Goal: Ask a question

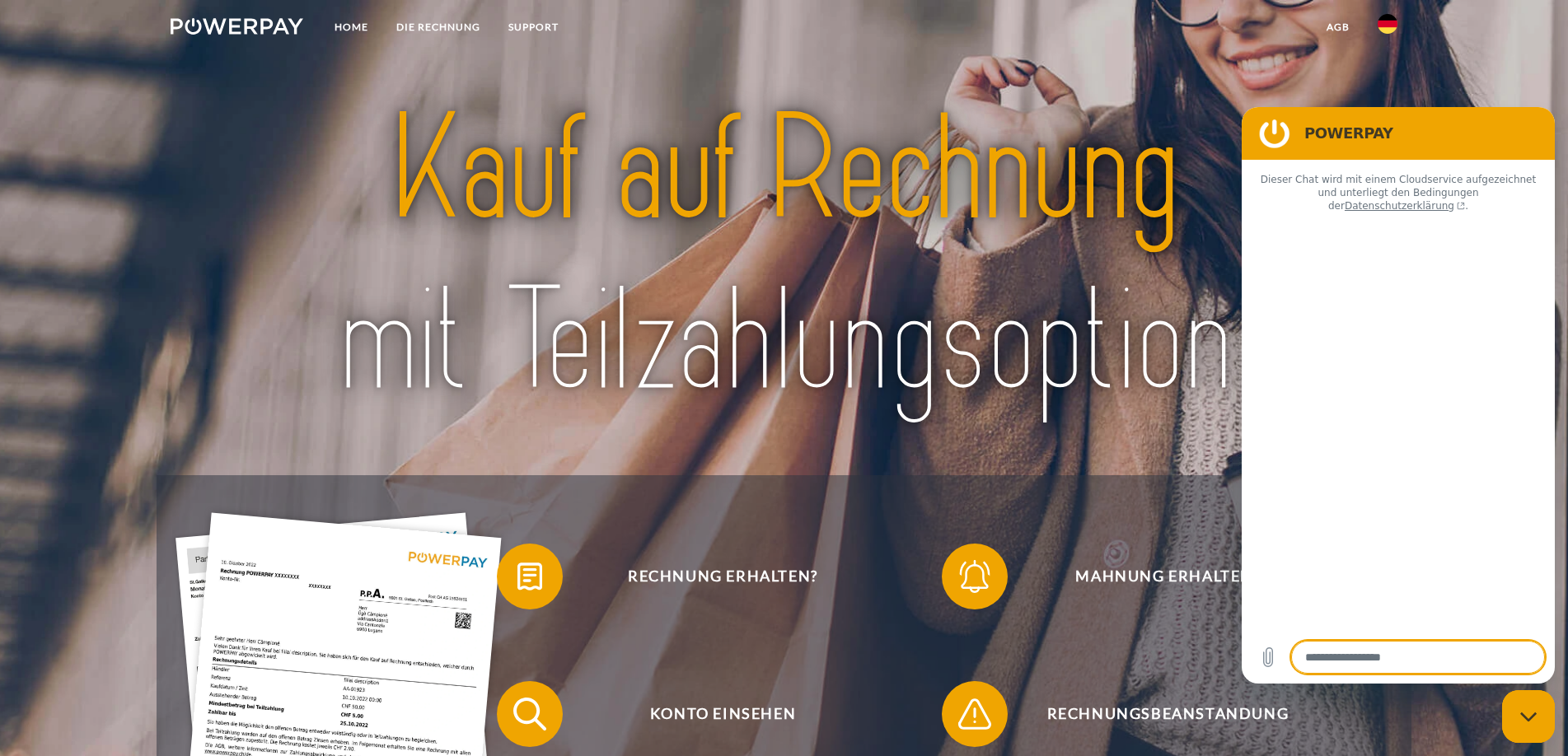
type textarea "*"
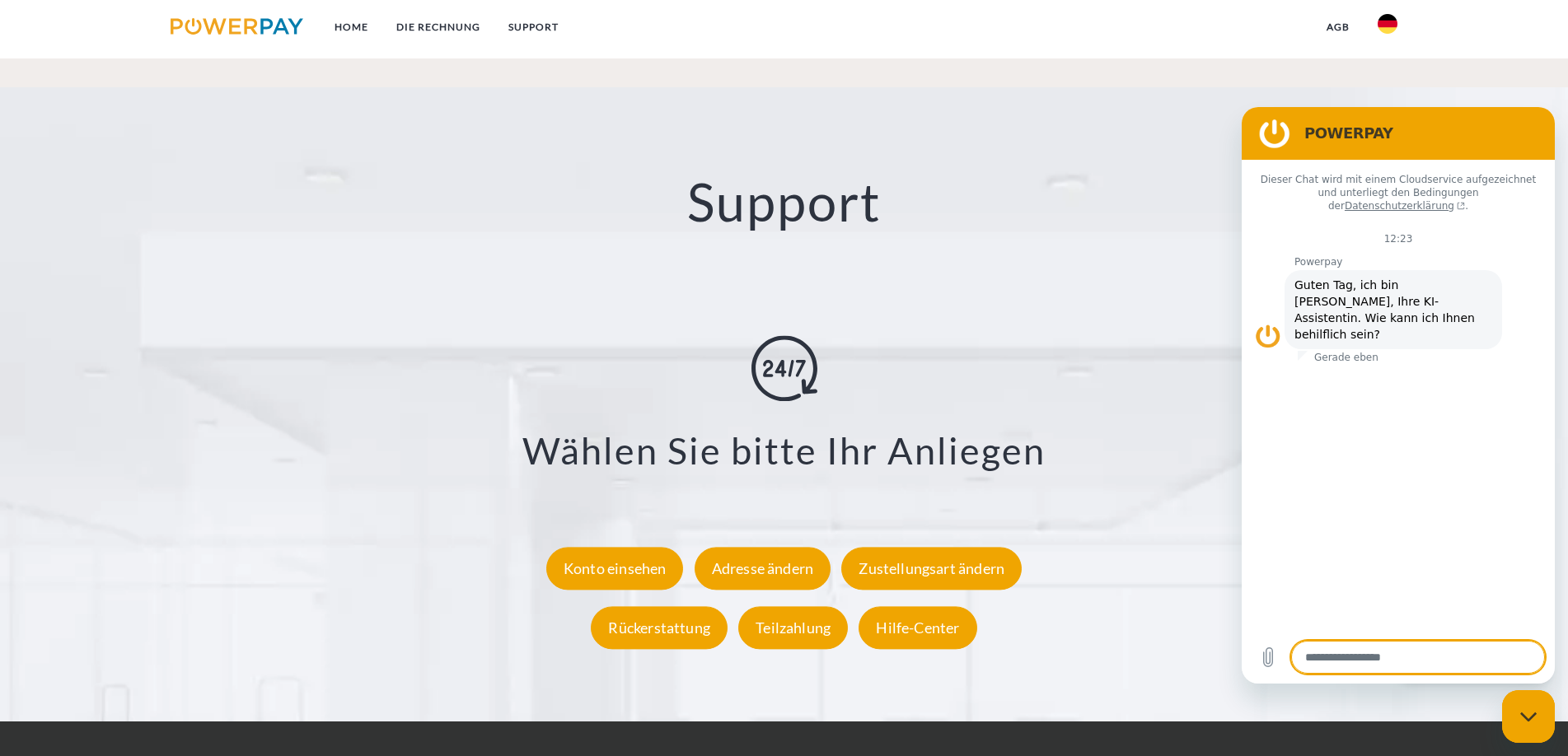
scroll to position [2965, 0]
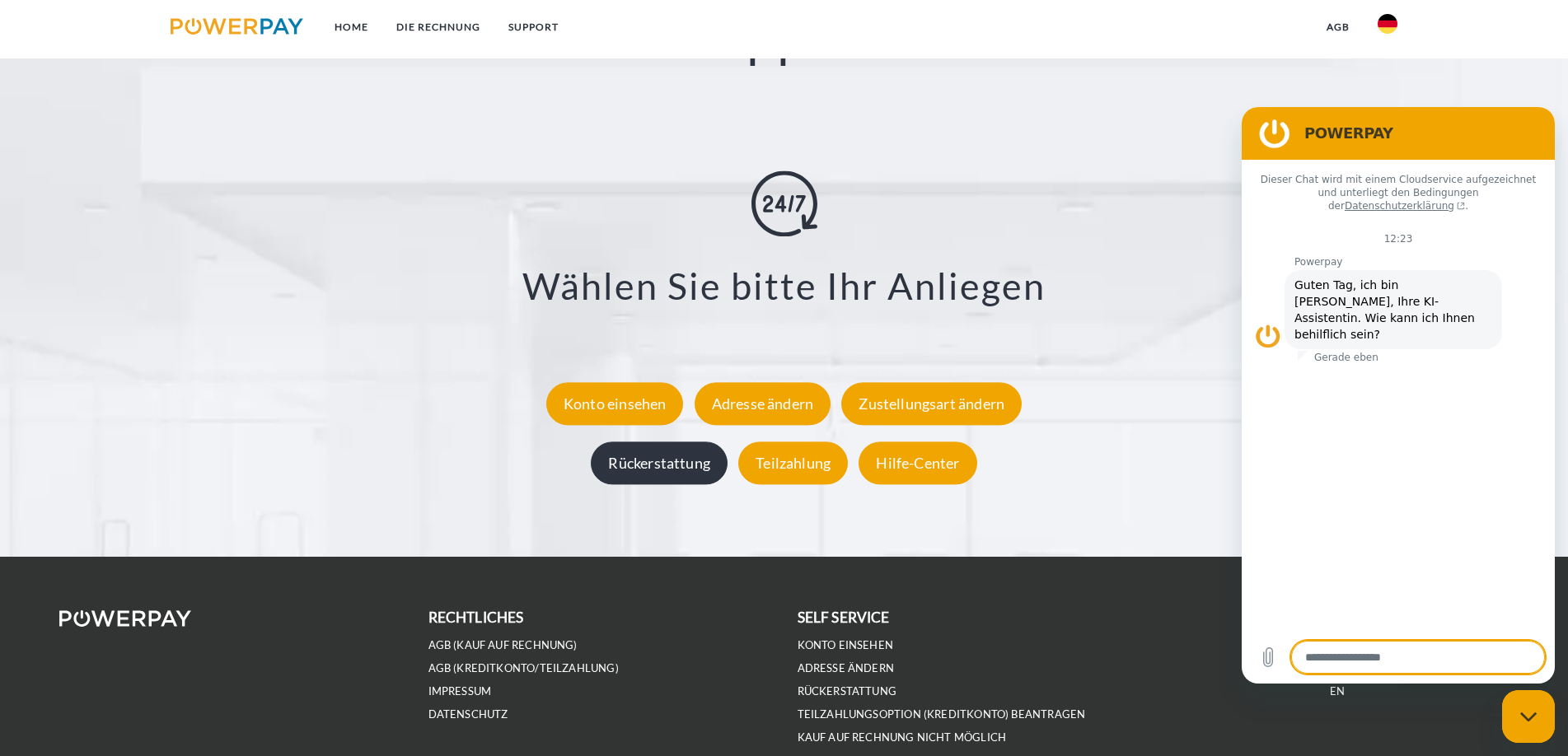
click at [676, 475] on div "Rückerstattung" at bounding box center [659, 463] width 137 height 42
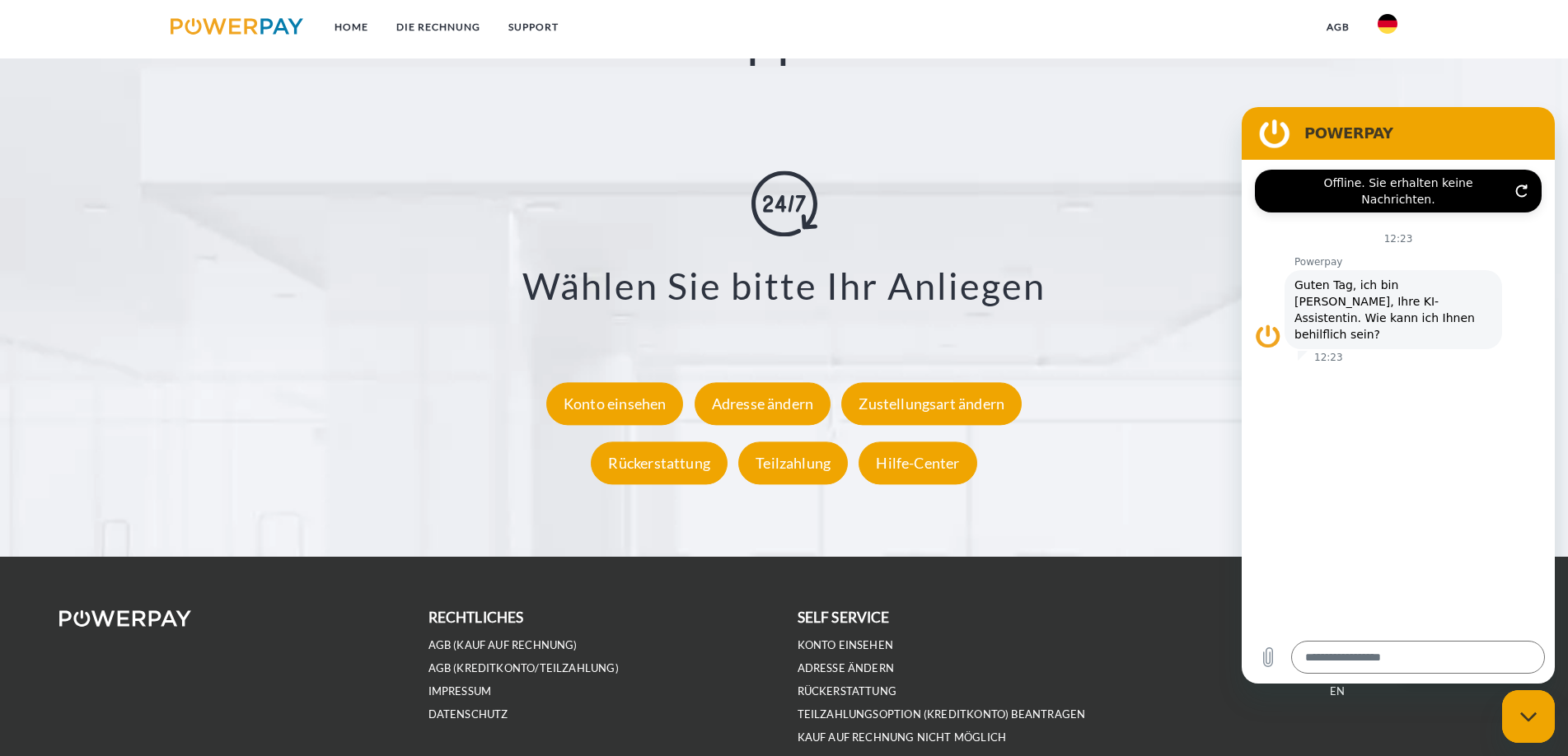
scroll to position [3050, 0]
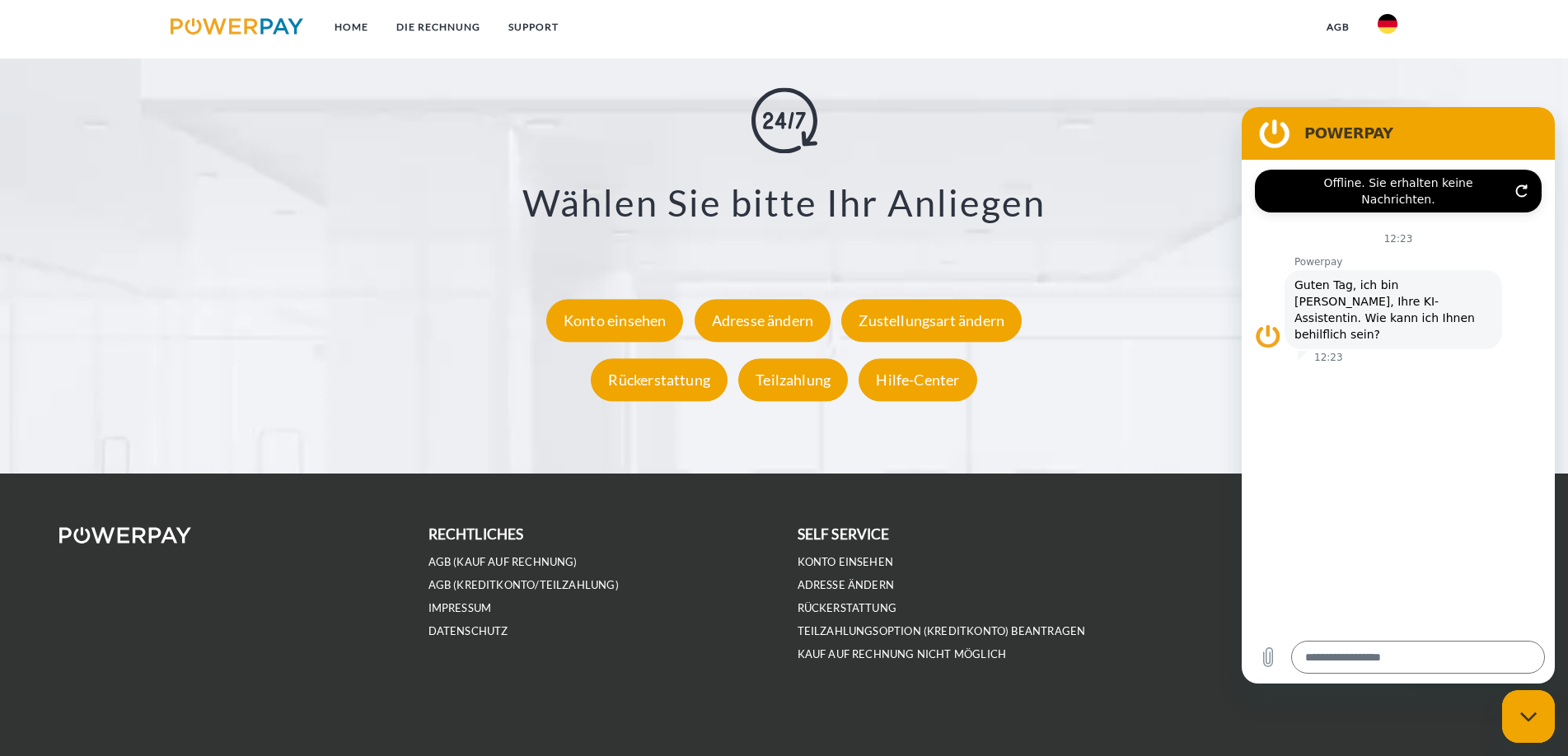
click at [1134, 607] on li "Rückerstattung" at bounding box center [969, 607] width 342 height 23
click at [909, 375] on div "Hilfe-Center" at bounding box center [917, 380] width 118 height 42
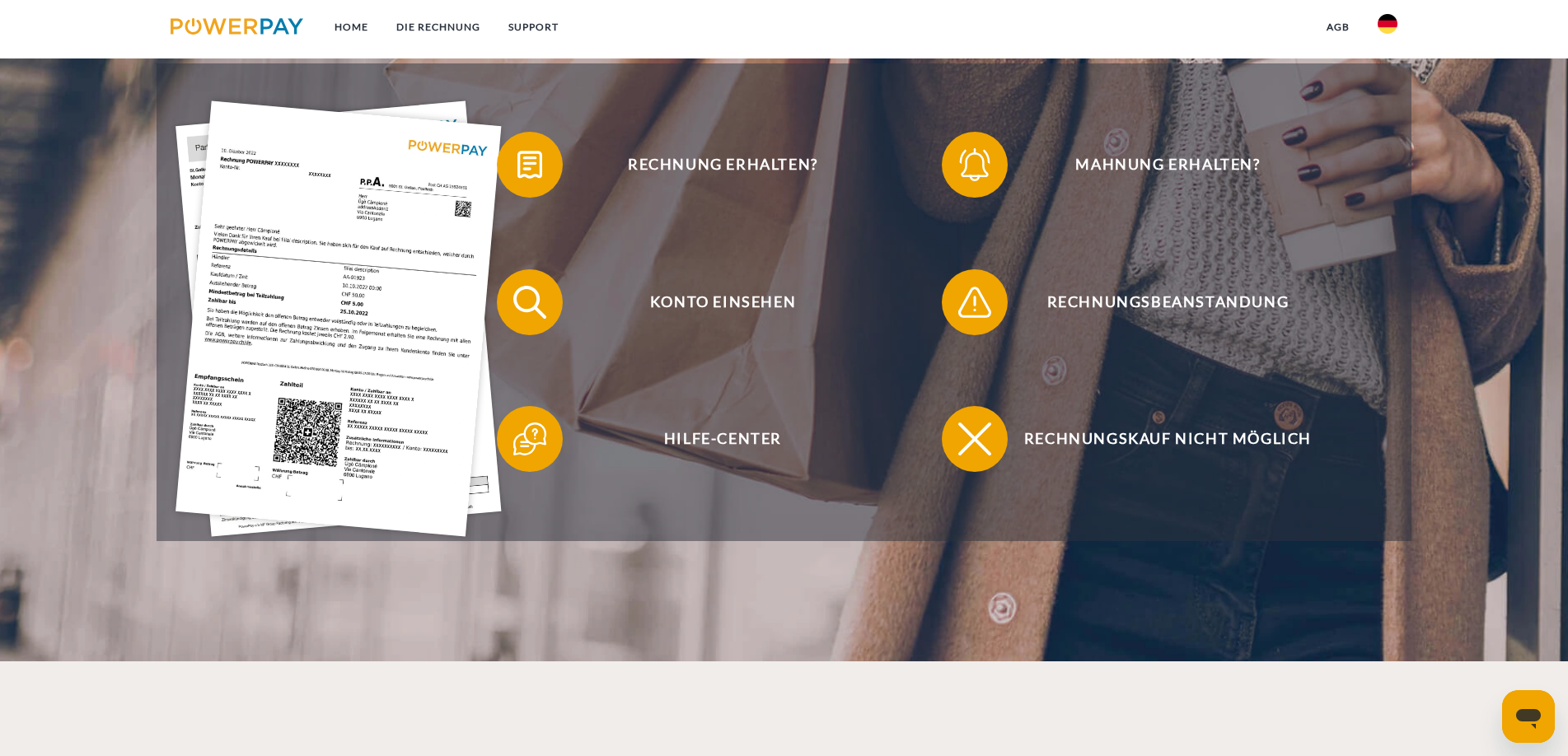
scroll to position [494, 0]
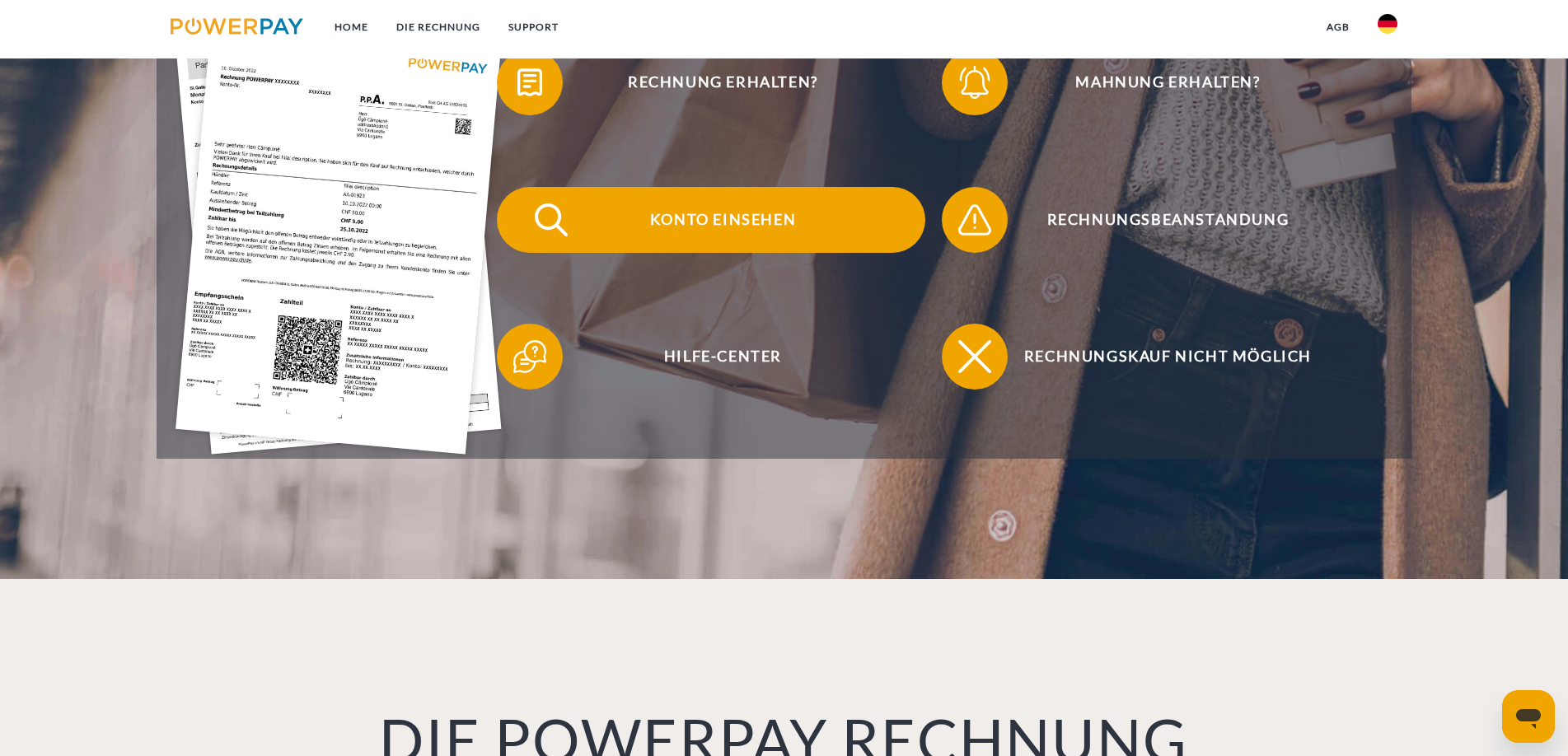
click at [727, 226] on span "Konto einsehen" at bounding box center [722, 220] width 404 height 66
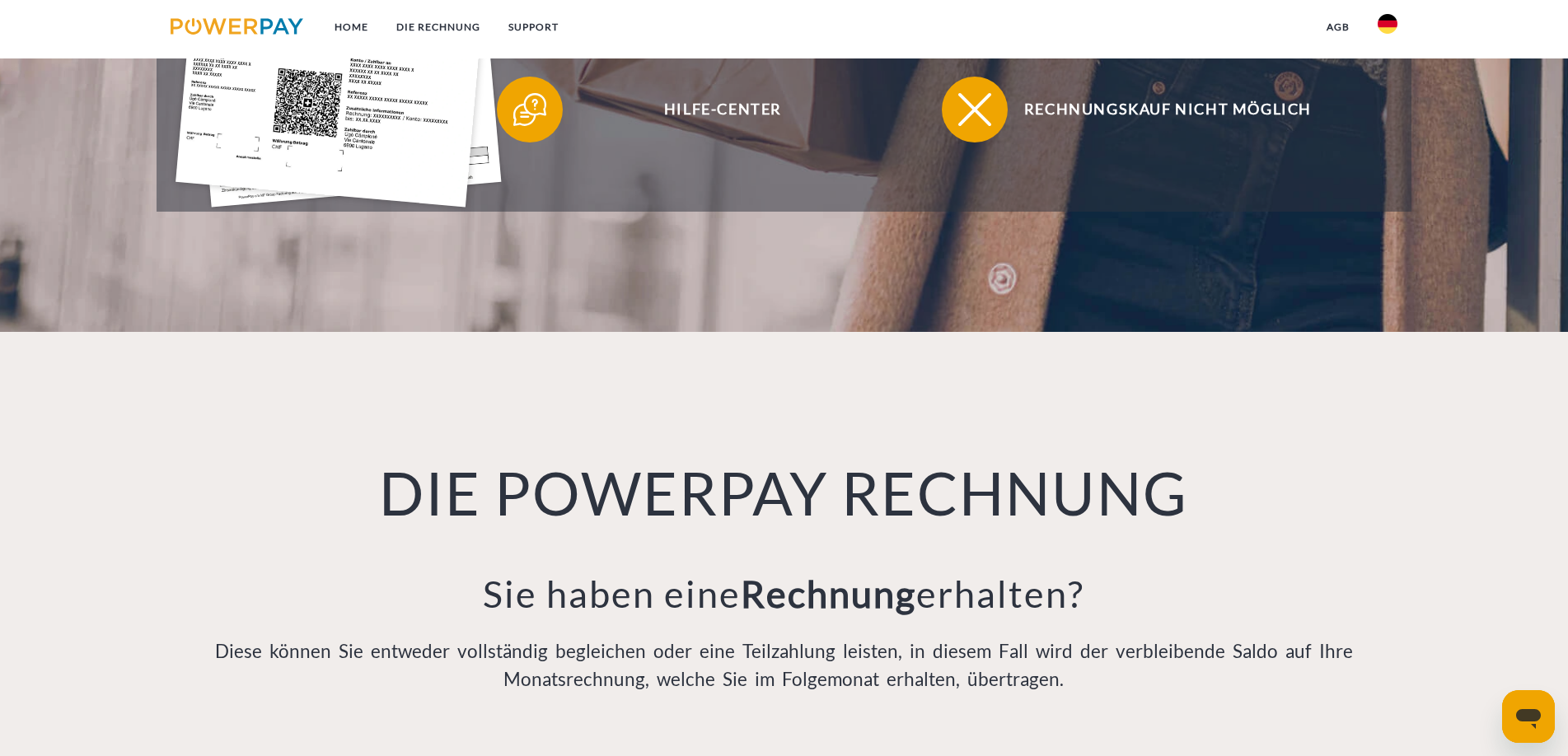
scroll to position [412, 0]
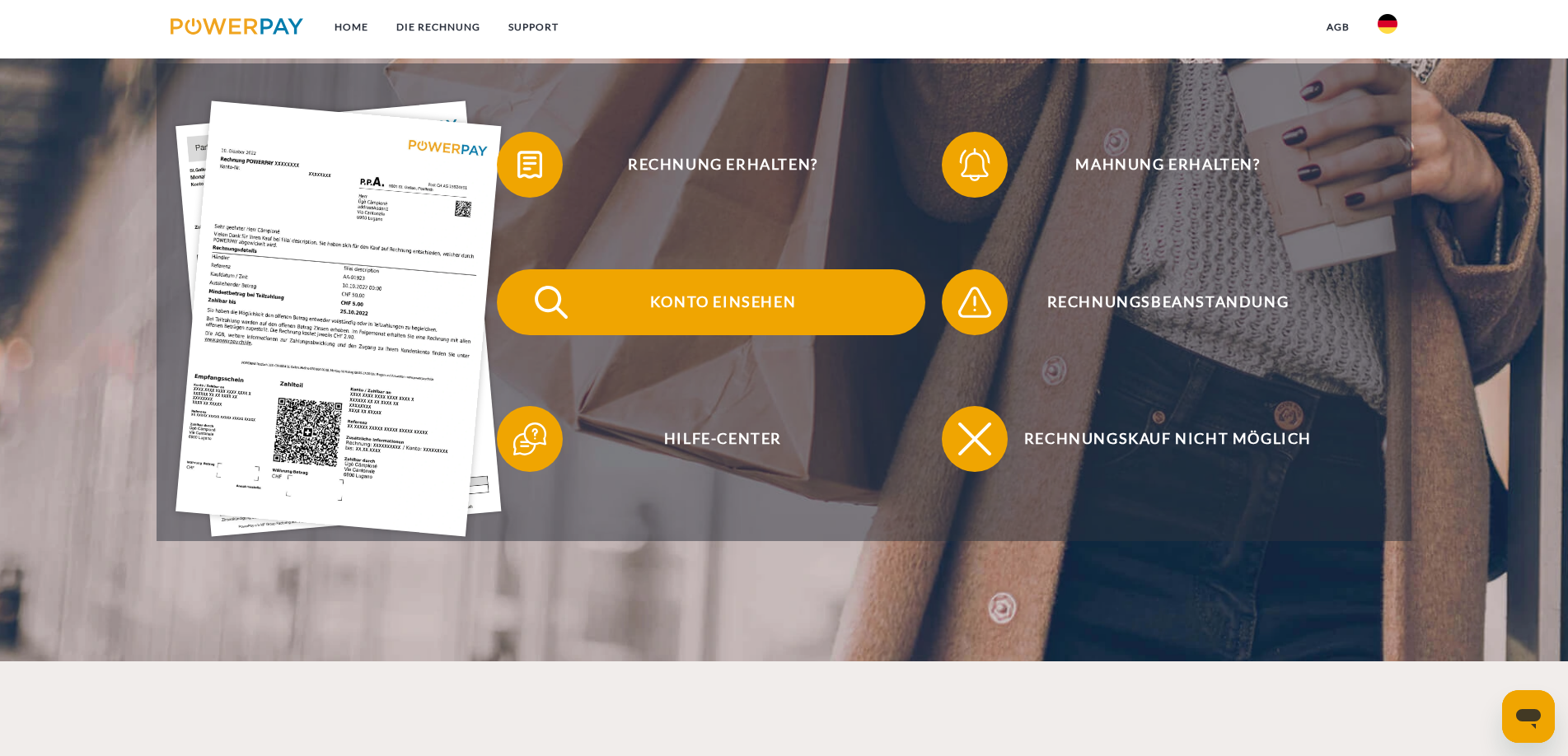
click at [732, 299] on span "Konto einsehen" at bounding box center [722, 302] width 404 height 66
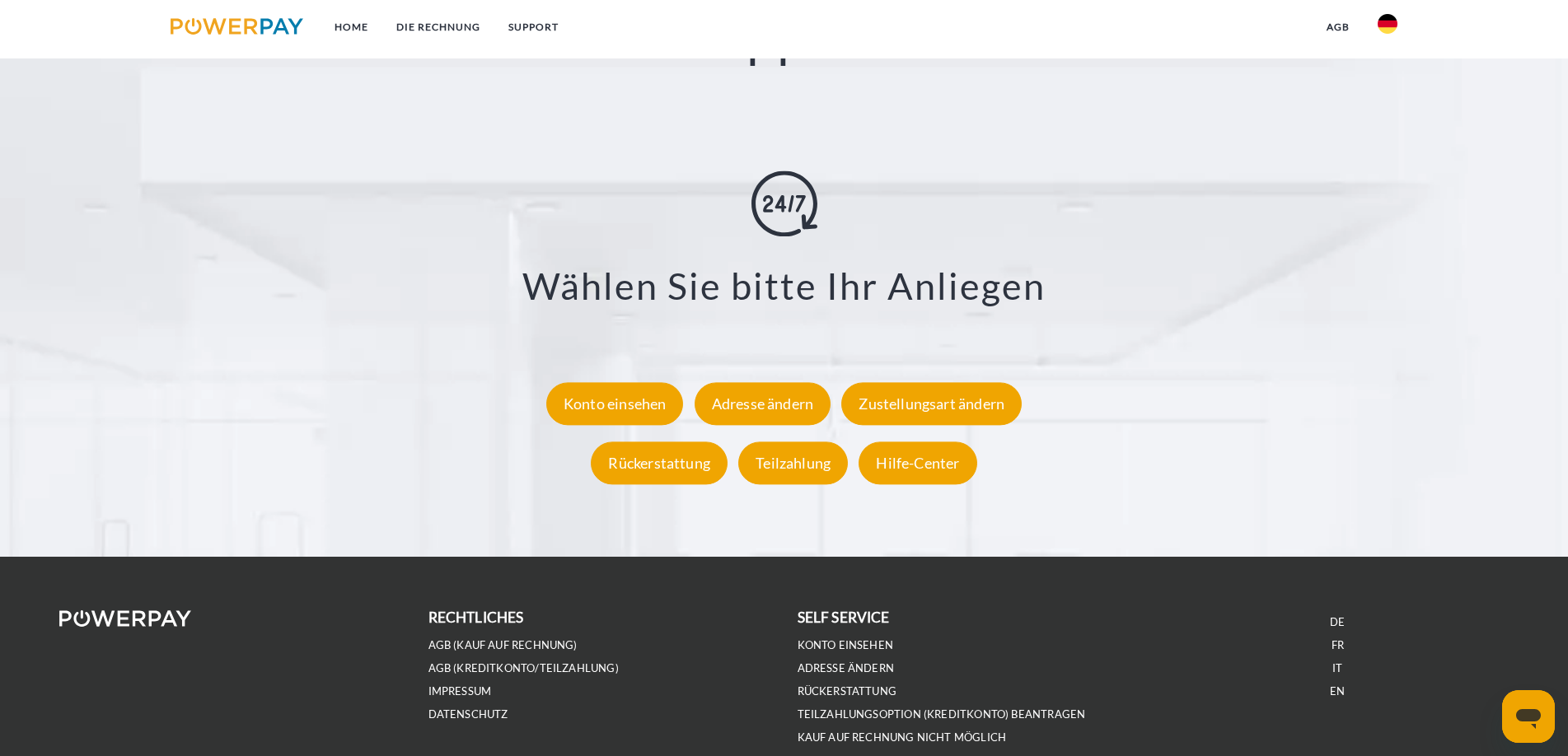
scroll to position [3050, 0]
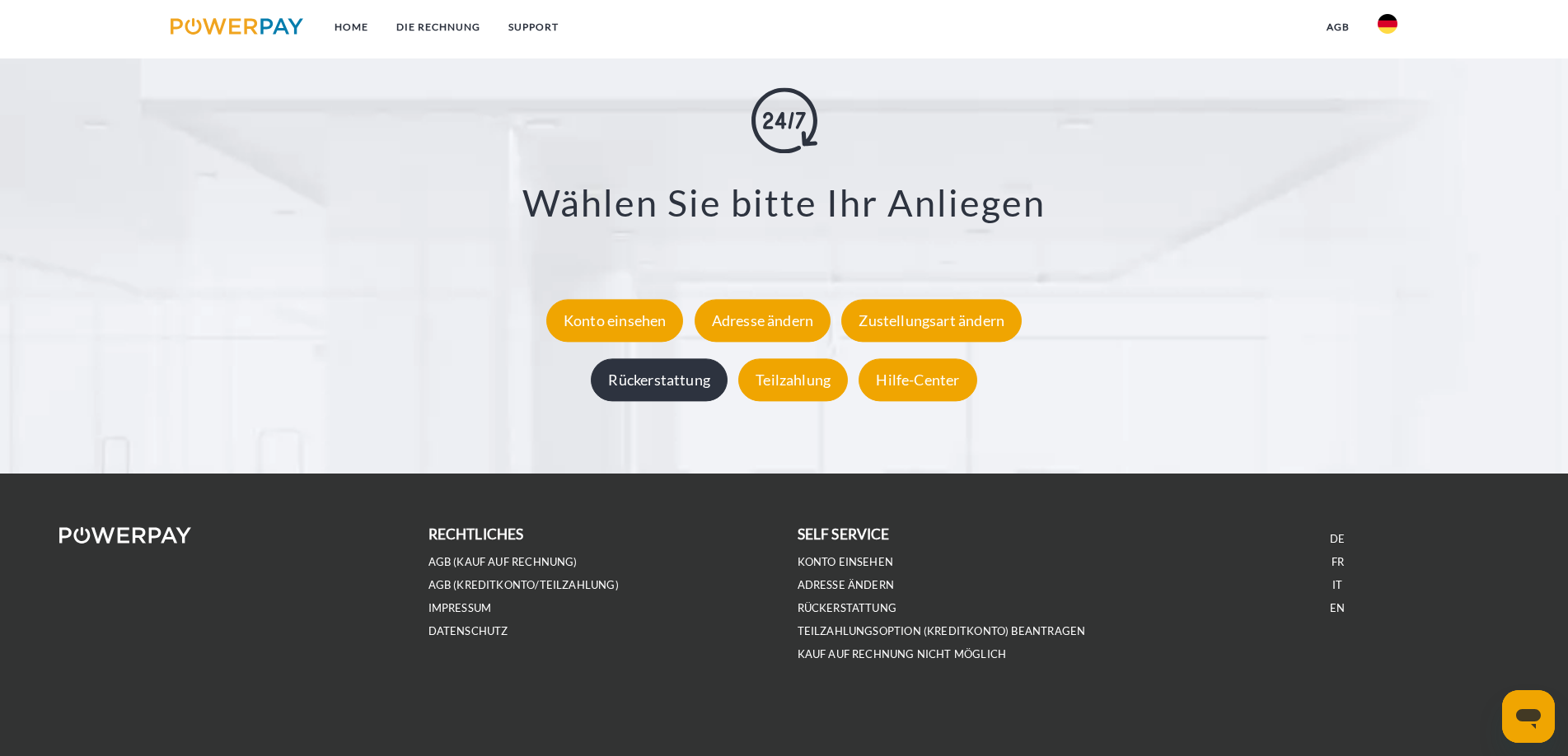
click at [642, 386] on div "Rückerstattung" at bounding box center [659, 380] width 137 height 42
